Goal: Information Seeking & Learning: Learn about a topic

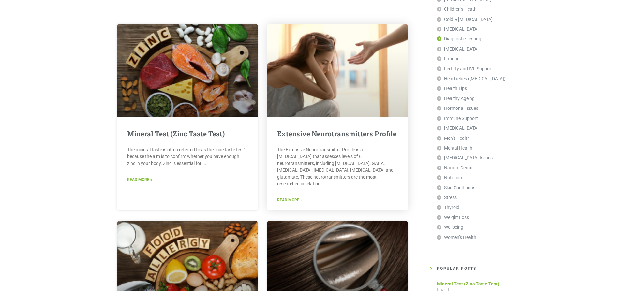
scroll to position [100, 0]
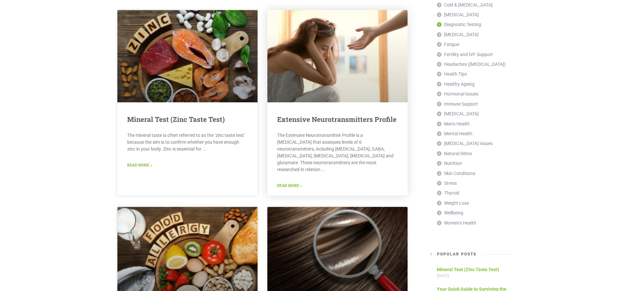
click at [295, 183] on link "Read More »" at bounding box center [289, 186] width 25 height 6
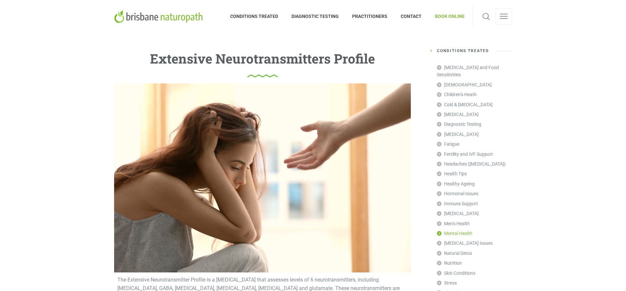
click at [458, 229] on link "Mental Health" at bounding box center [455, 234] width 36 height 10
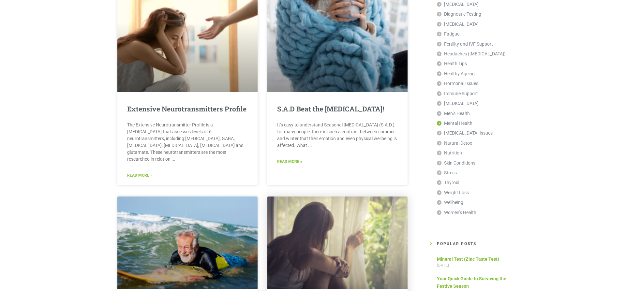
scroll to position [200, 0]
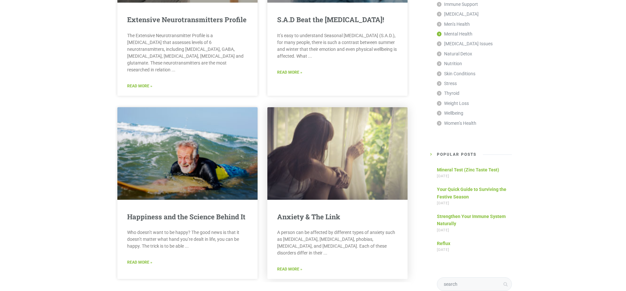
click at [292, 266] on link "Read More »" at bounding box center [289, 269] width 25 height 6
